Goal: Information Seeking & Learning: Get advice/opinions

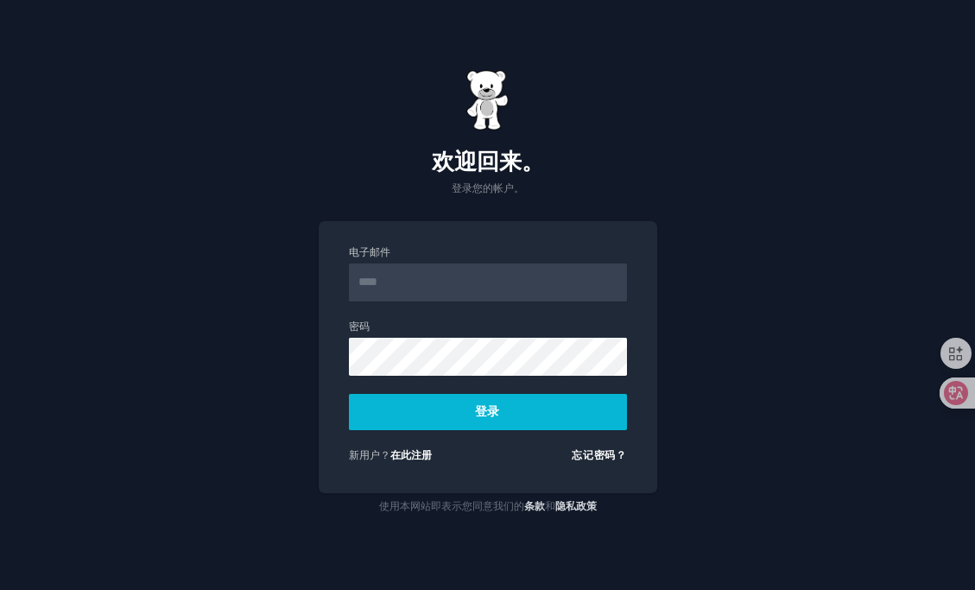
type input "**********"
click at [496, 425] on button "登录" at bounding box center [488, 412] width 278 height 36
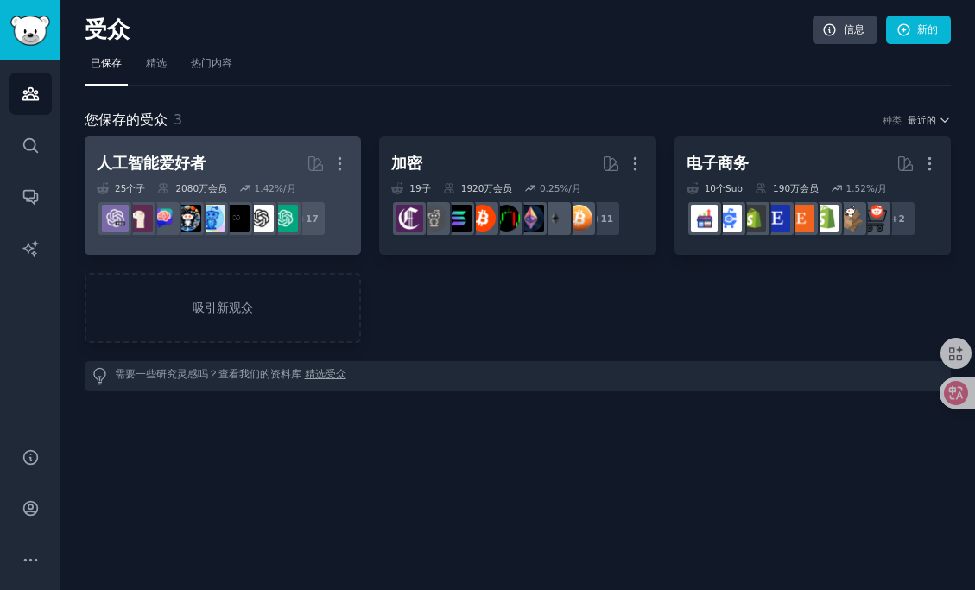
click at [245, 172] on h2 "人工智能爱好者 由 GummySearch 策划 更多的" at bounding box center [223, 164] width 252 height 30
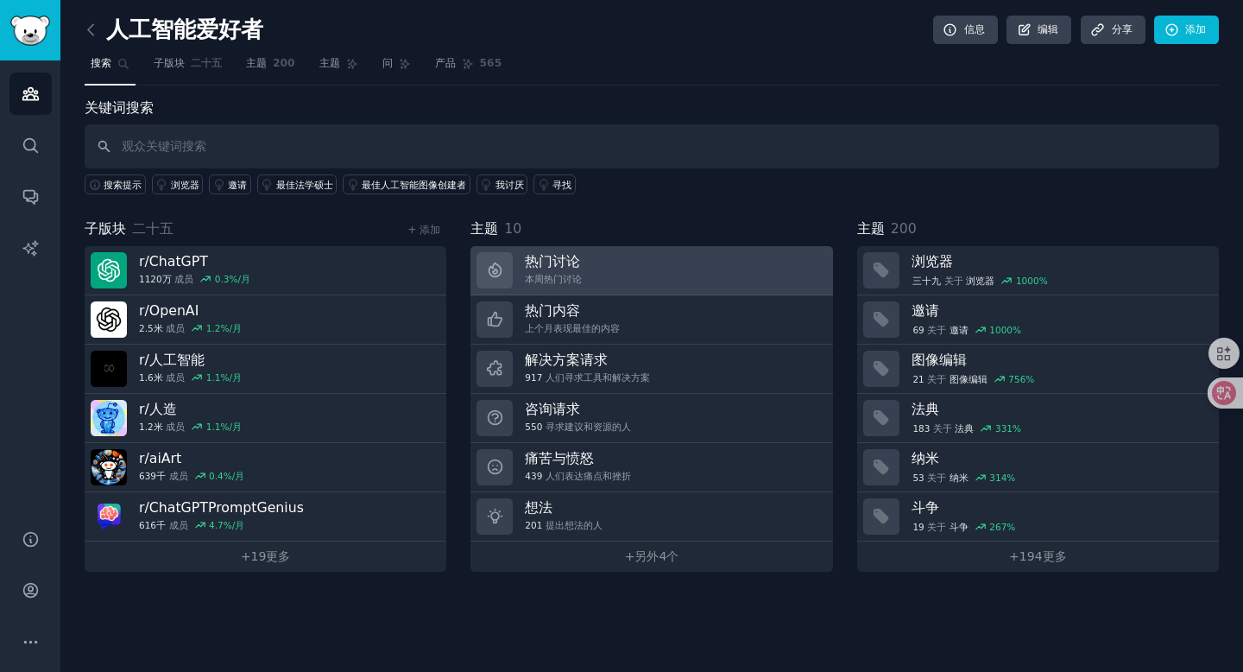
click at [742, 267] on link "热门讨论 本周热门讨论" at bounding box center [652, 270] width 362 height 49
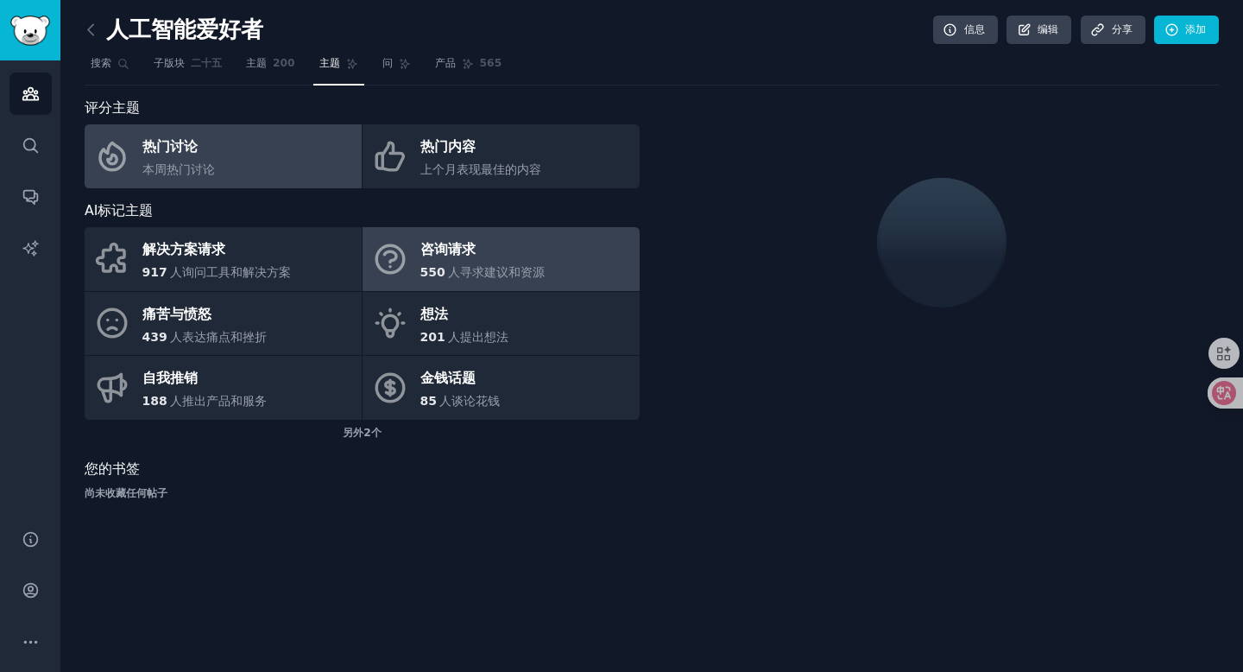
click at [588, 256] on link "咨询请求 550 人寻求建议和资源" at bounding box center [501, 259] width 277 height 64
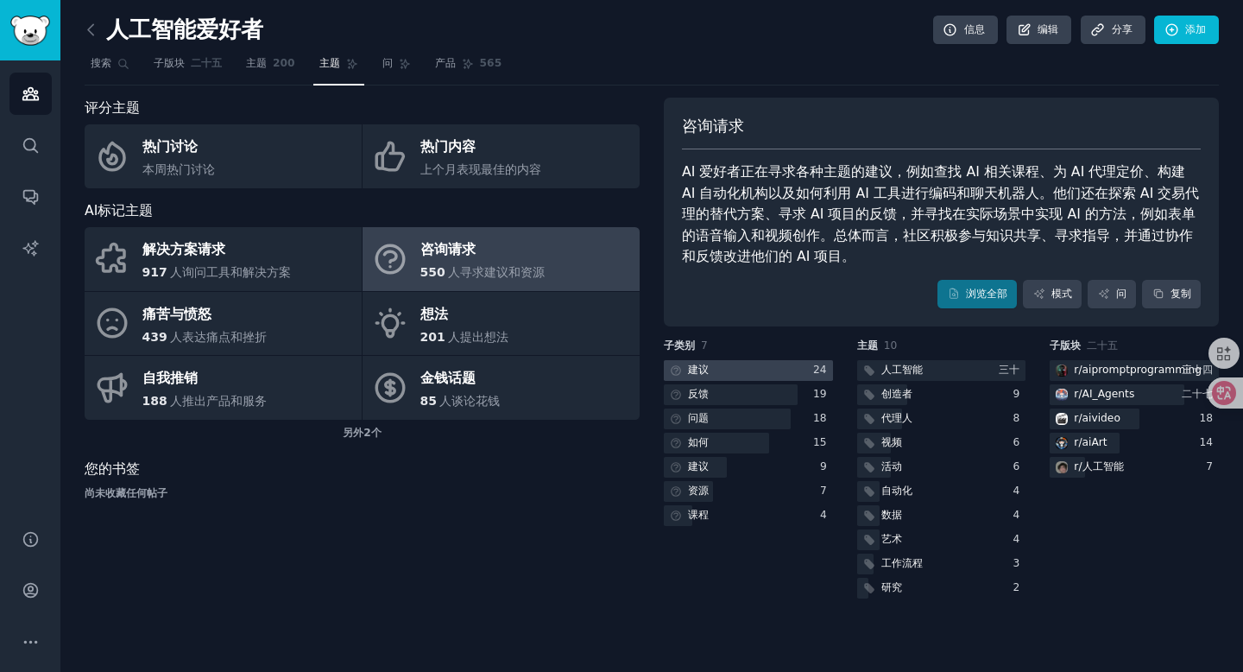
click at [781, 373] on div at bounding box center [748, 371] width 169 height 22
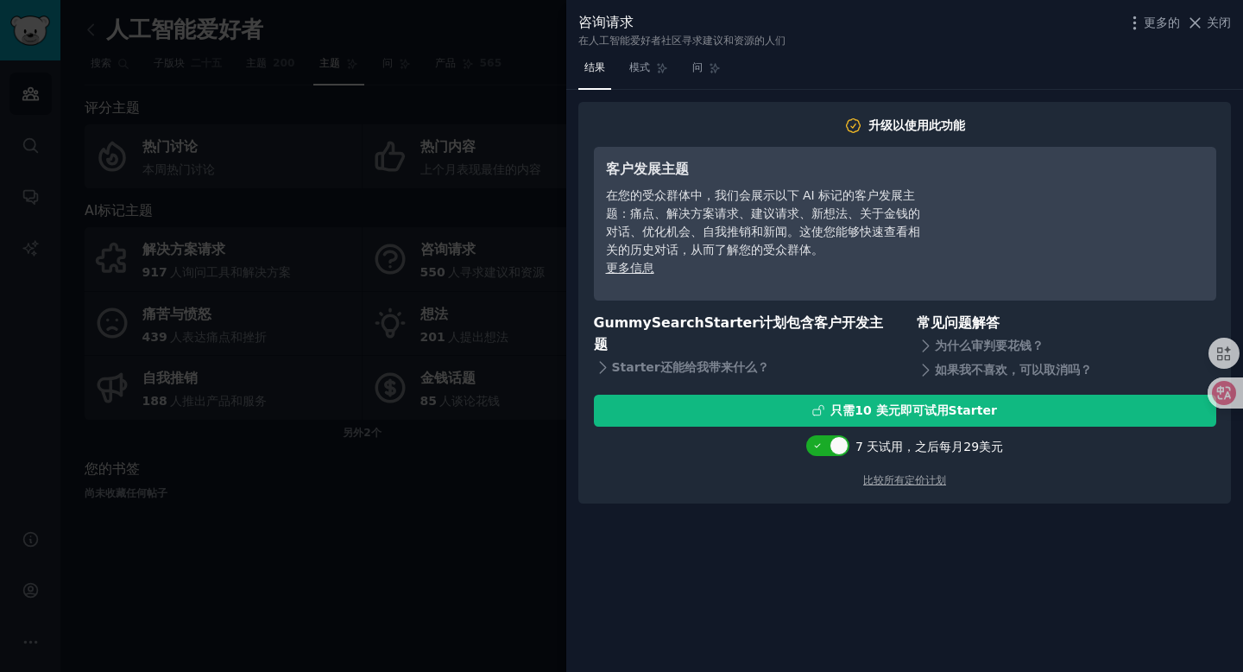
click at [510, 305] on div at bounding box center [621, 336] width 1243 height 672
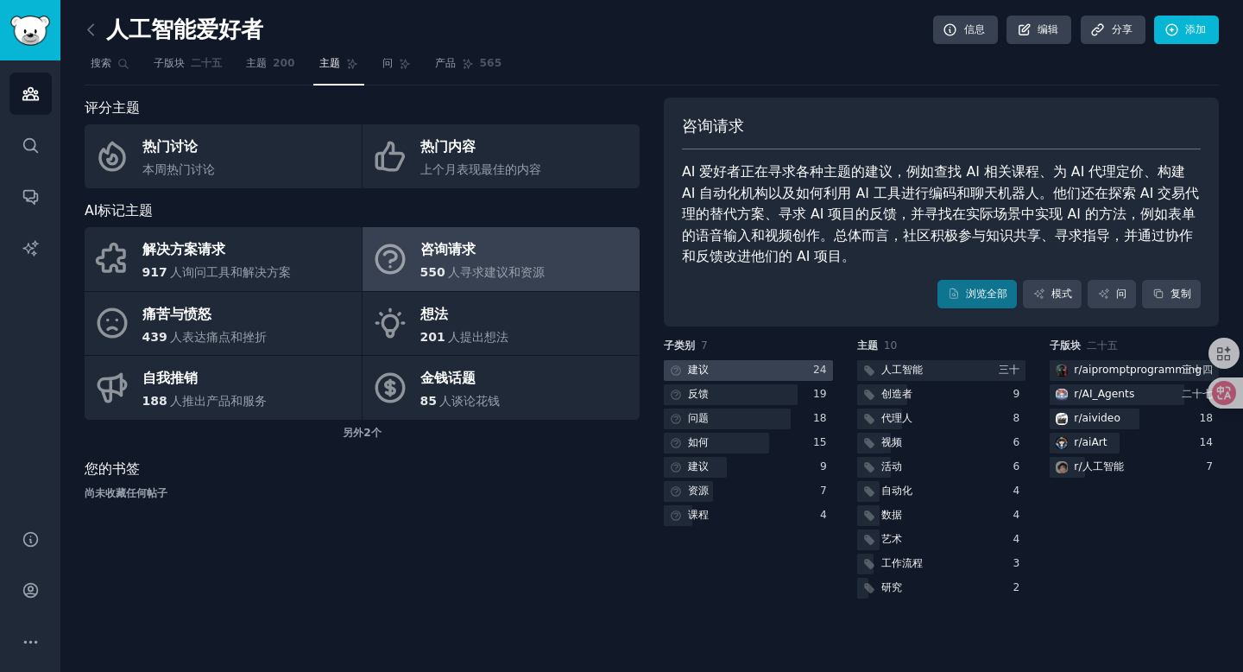
click at [716, 364] on div at bounding box center [748, 371] width 169 height 22
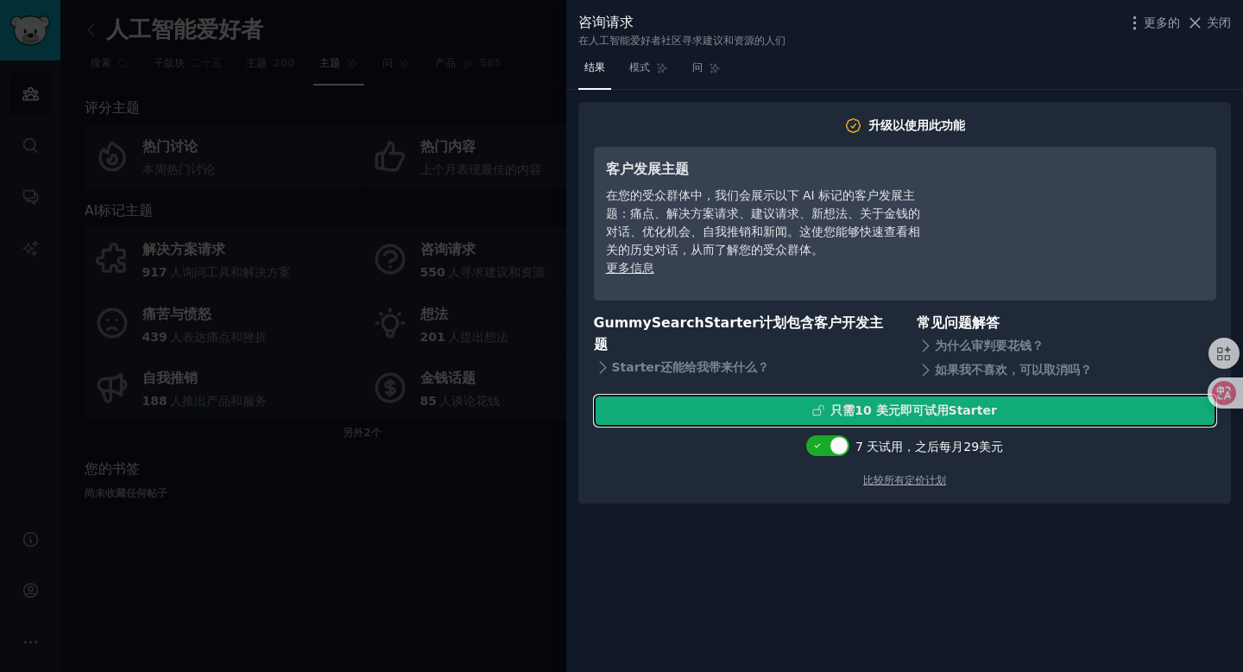
click at [855, 416] on font "只需" at bounding box center [843, 410] width 24 height 14
